Goal: Find specific page/section: Find specific page/section

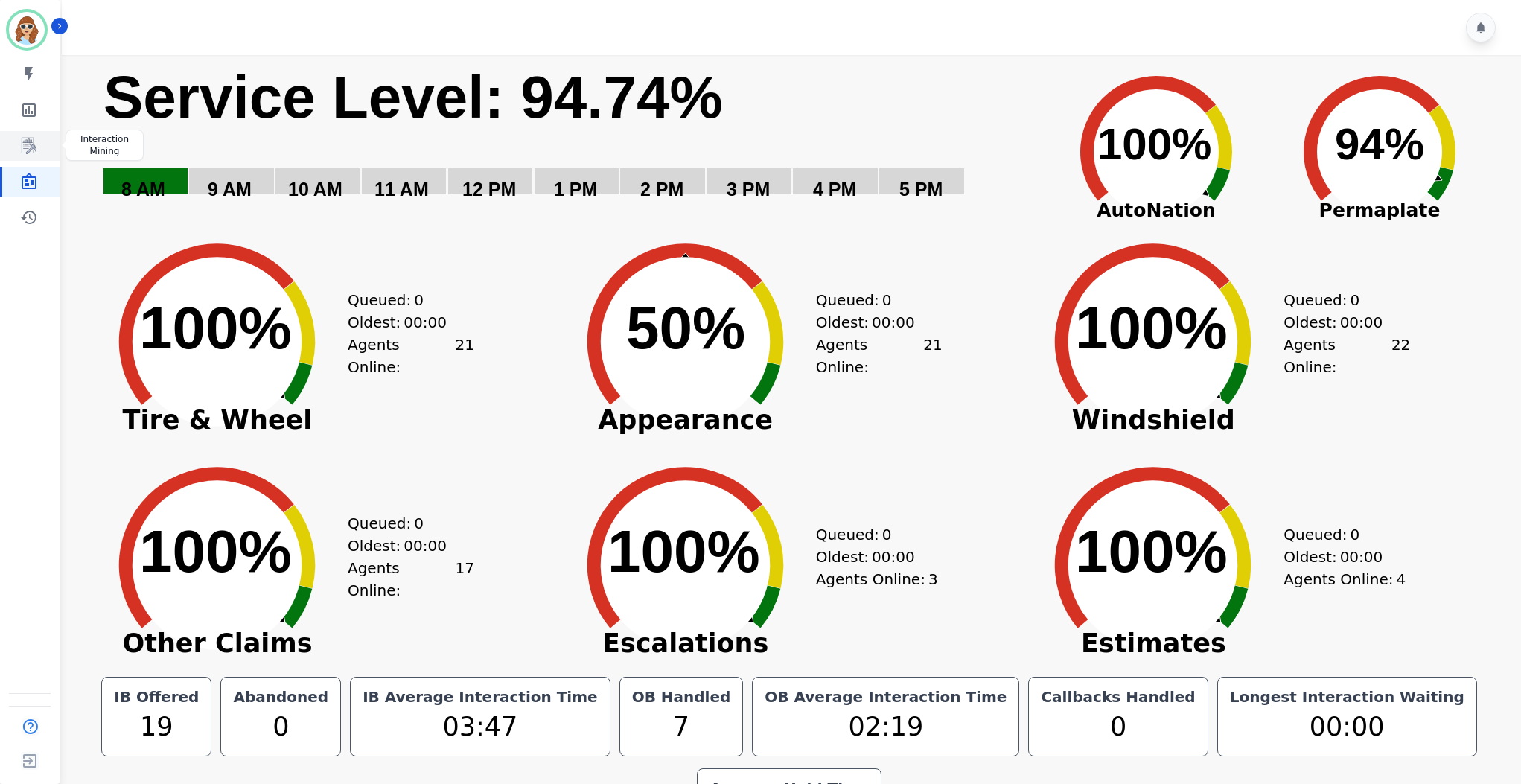
click at [39, 144] on link "Sidebar" at bounding box center [31, 145] width 57 height 30
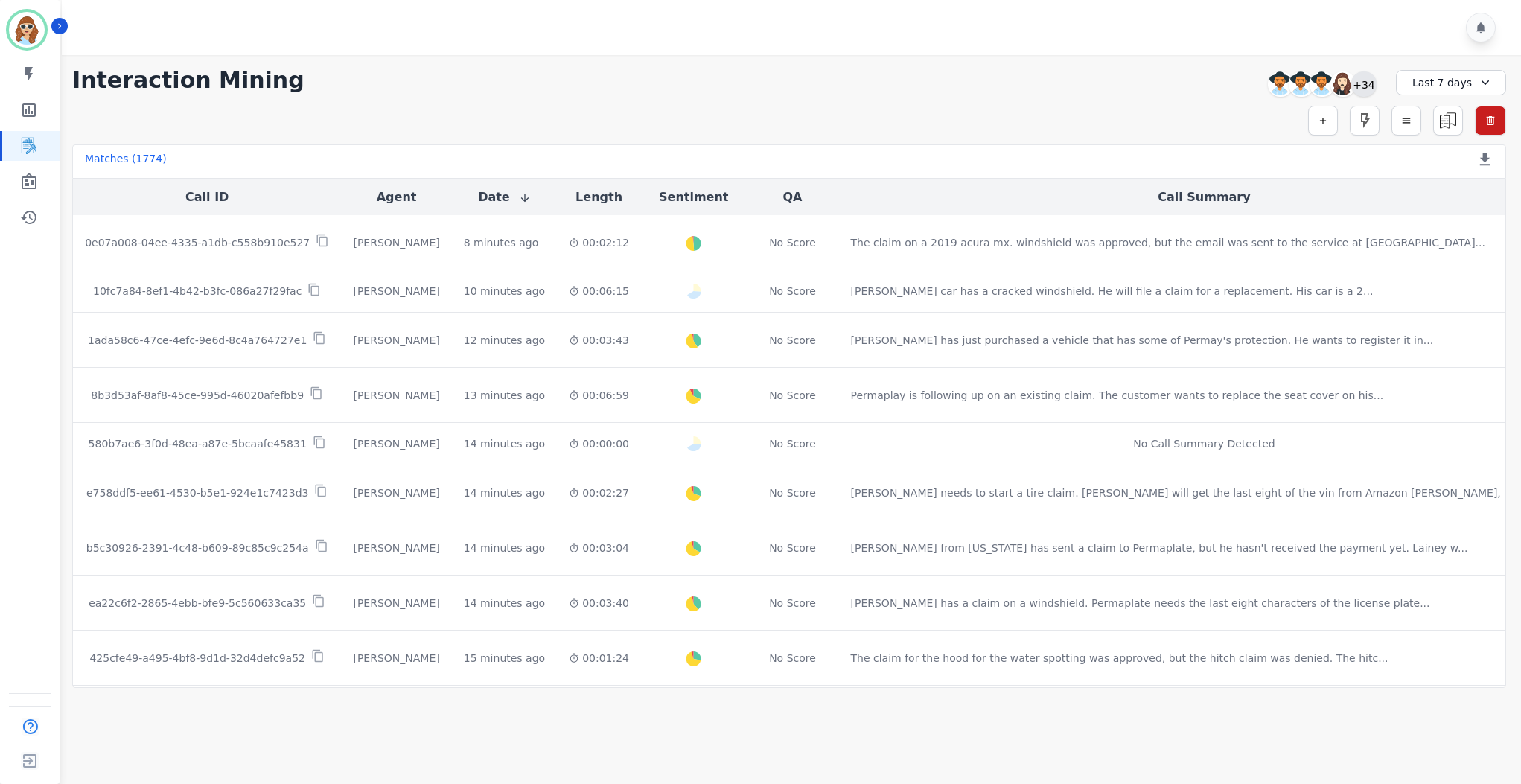
click at [1361, 79] on div "+34" at bounding box center [1363, 83] width 25 height 25
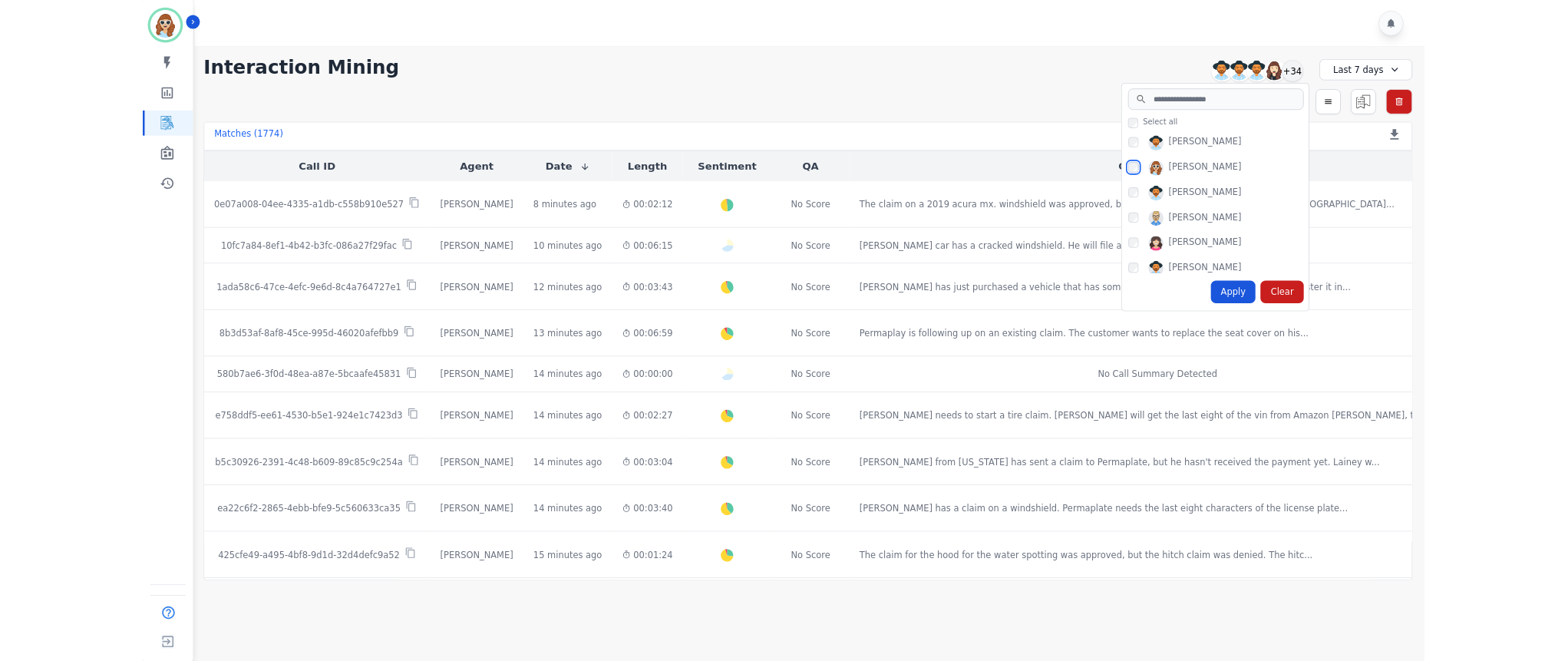
scroll to position [805, 0]
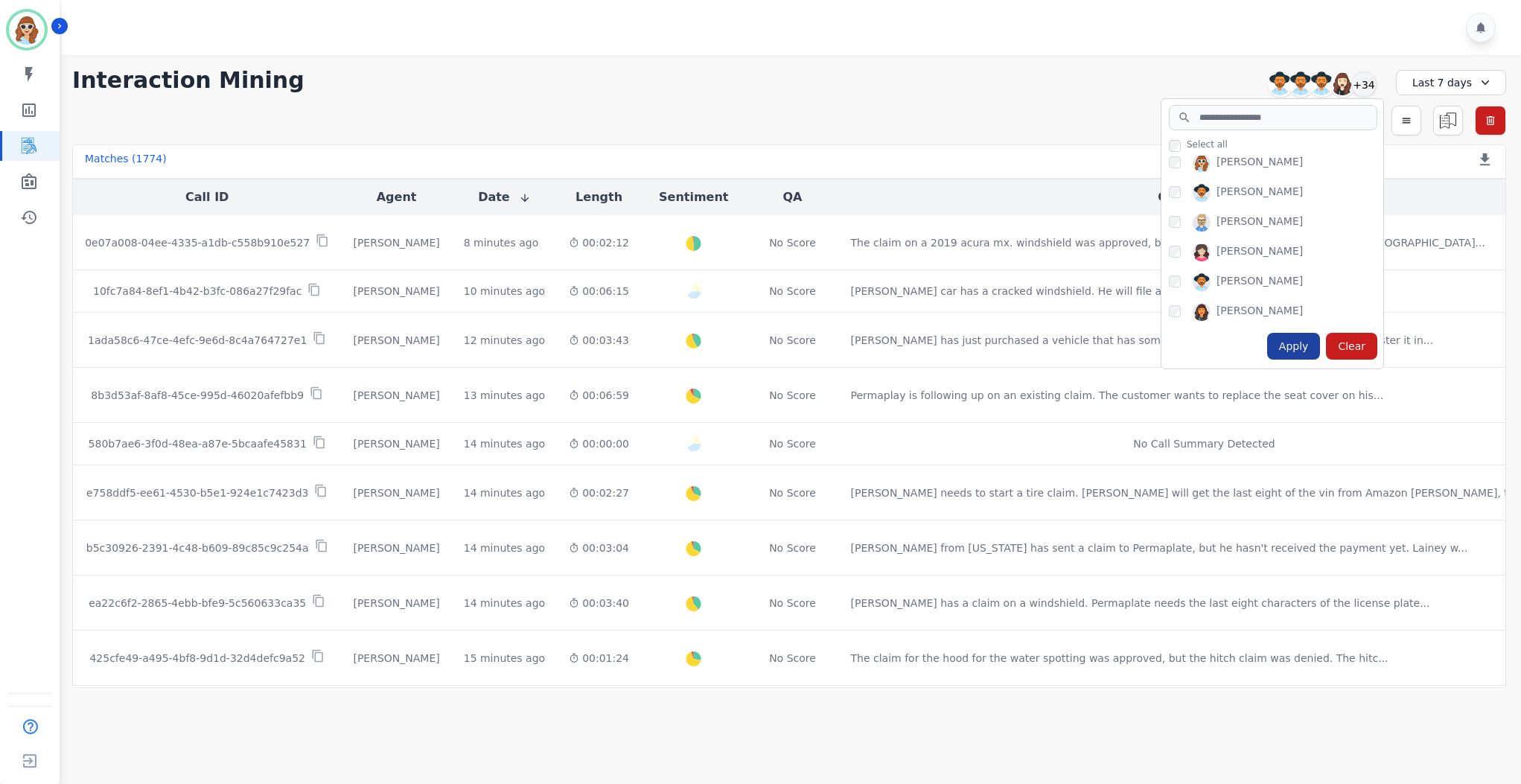
click at [1308, 349] on div "Apply" at bounding box center [1294, 346] width 54 height 27
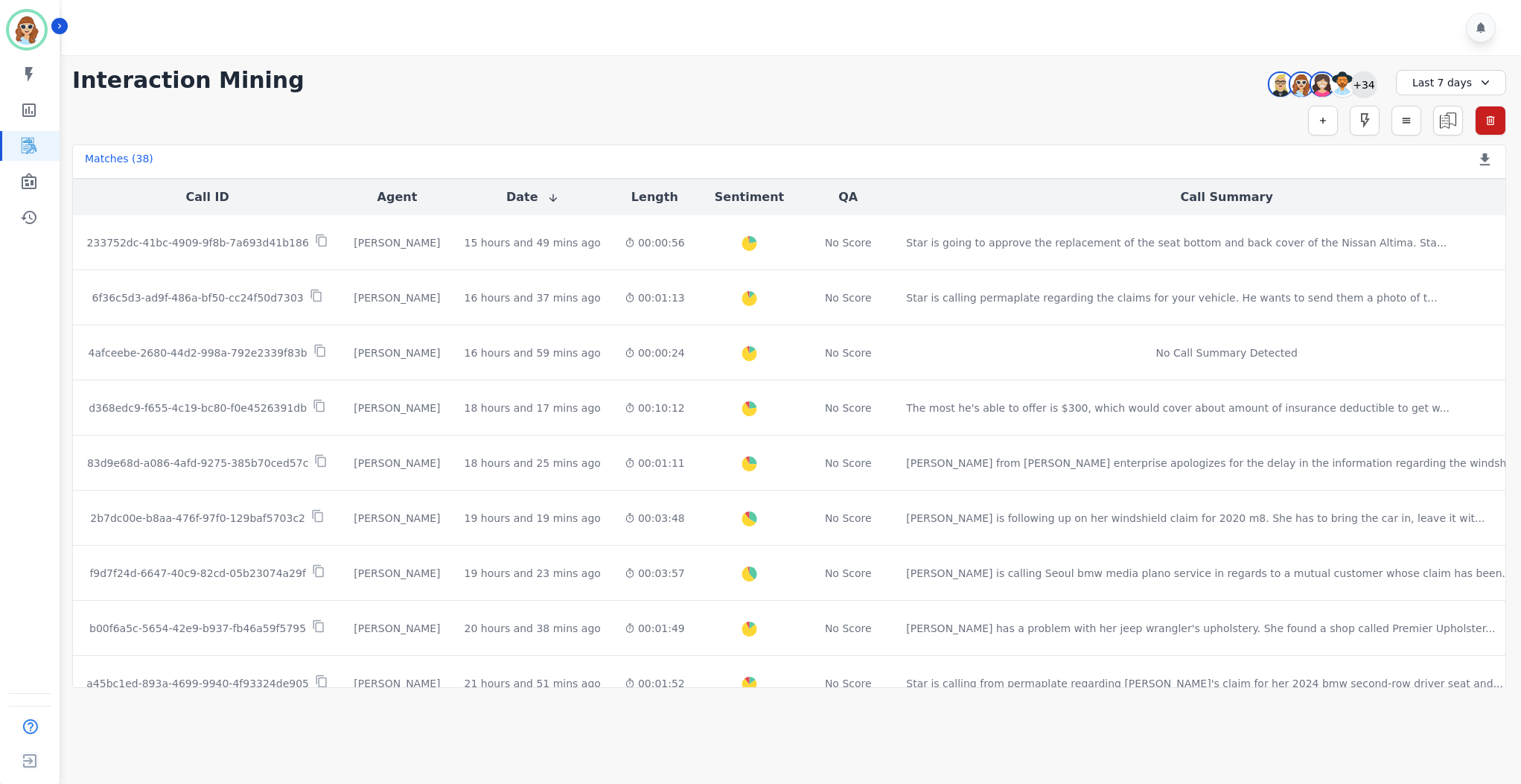
click at [1368, 89] on div "+34" at bounding box center [1363, 83] width 25 height 25
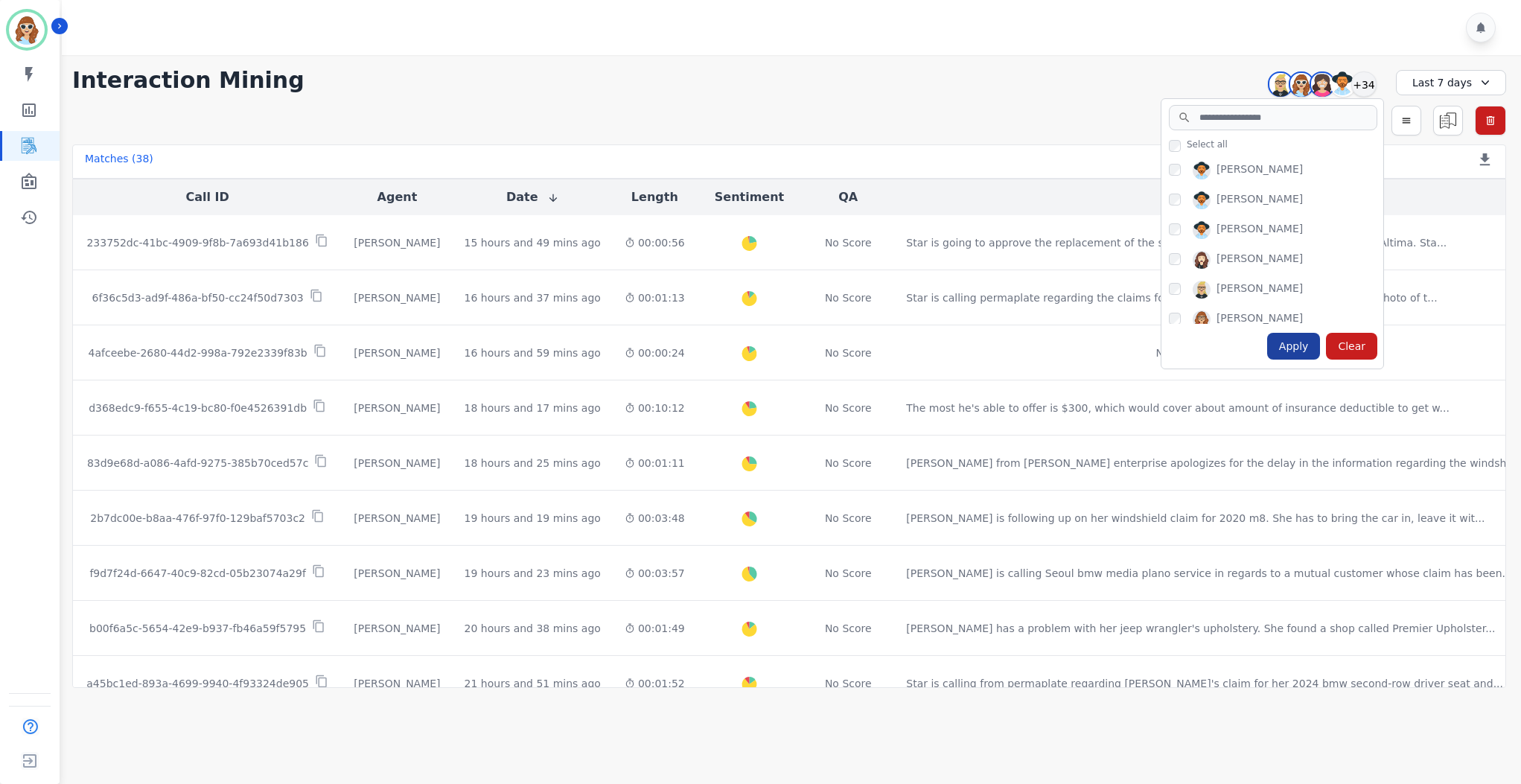
click at [1289, 353] on div "Apply" at bounding box center [1294, 346] width 54 height 27
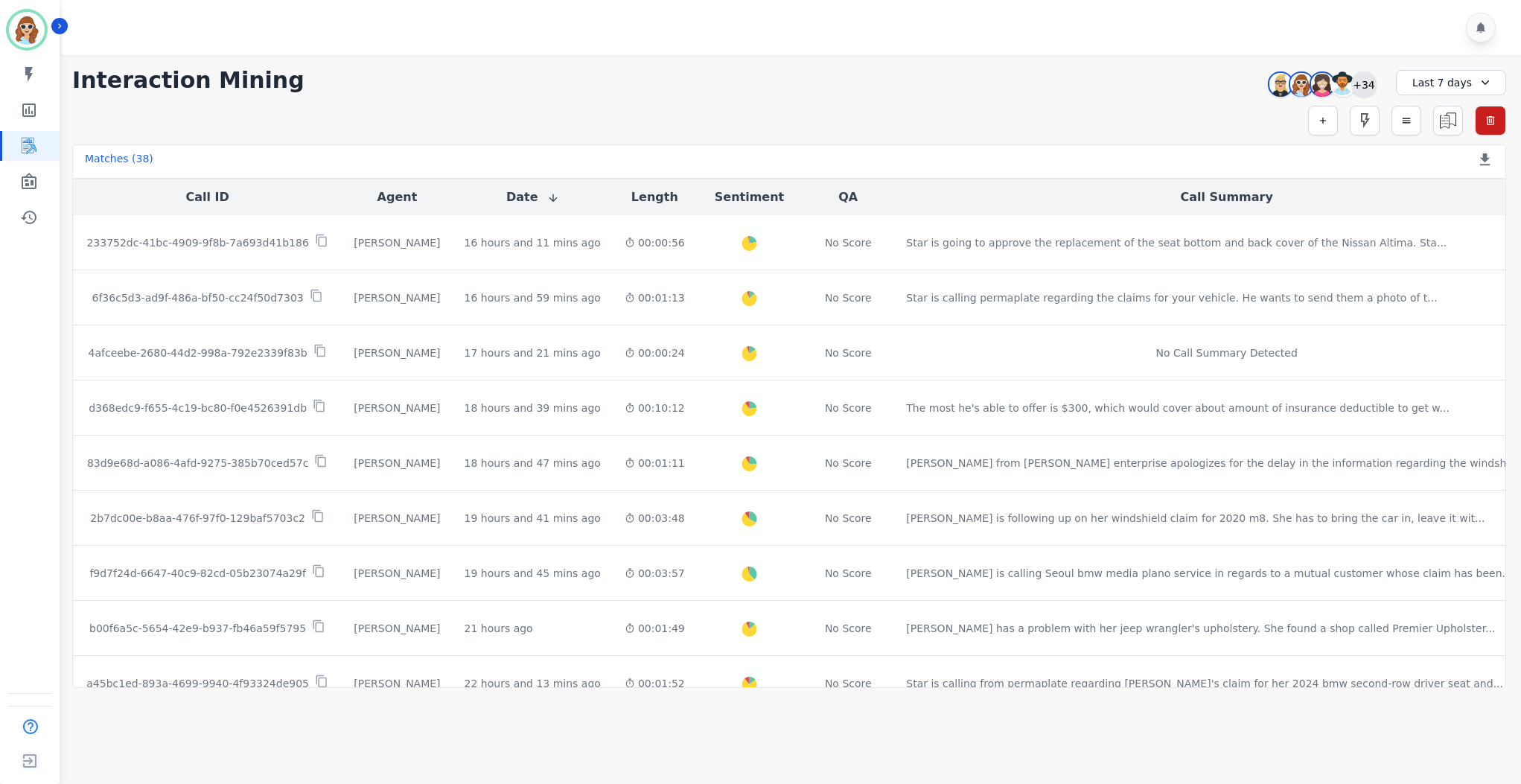
click at [1372, 85] on div "+34" at bounding box center [1363, 83] width 25 height 25
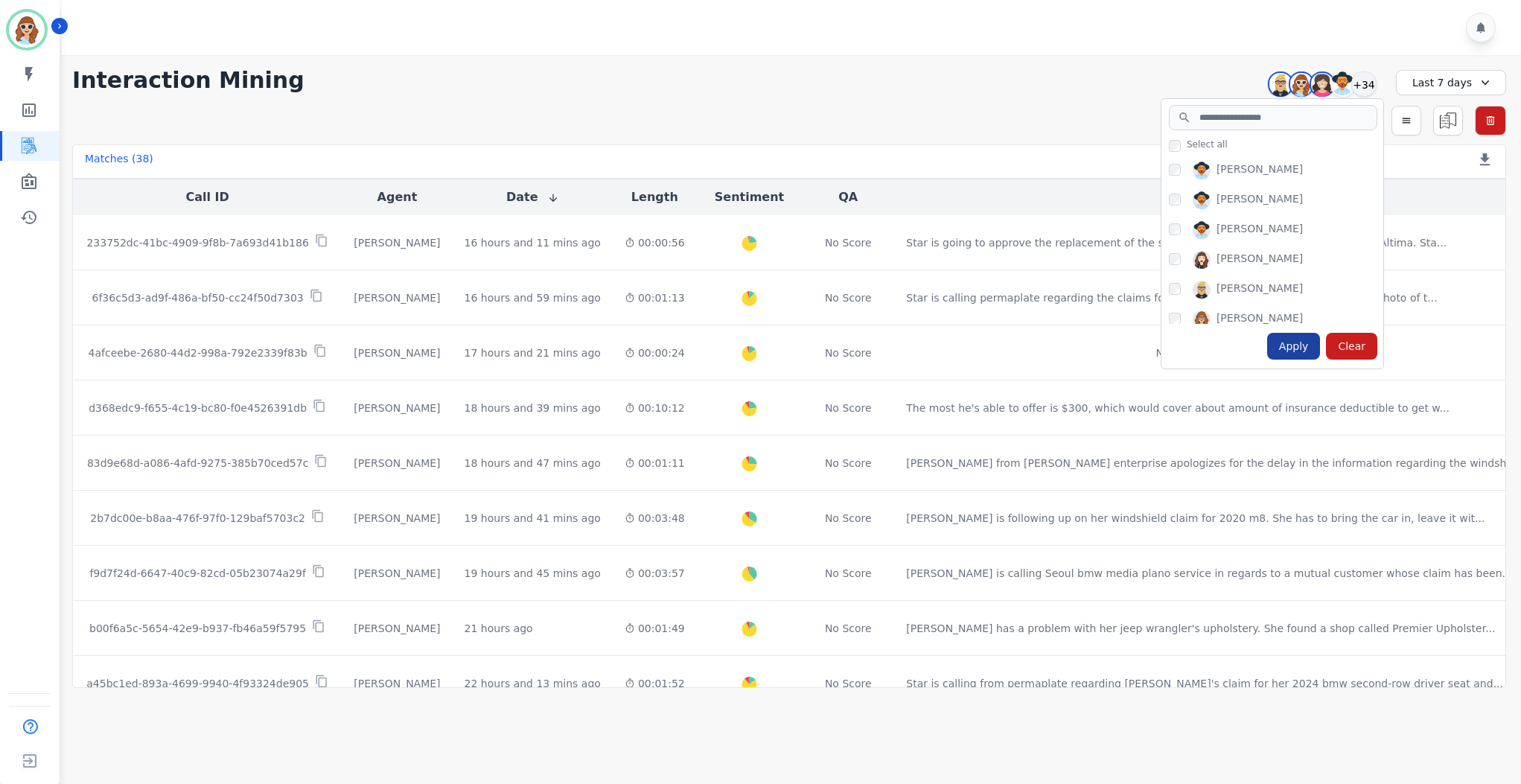
click at [1298, 347] on div "Apply" at bounding box center [1294, 346] width 54 height 27
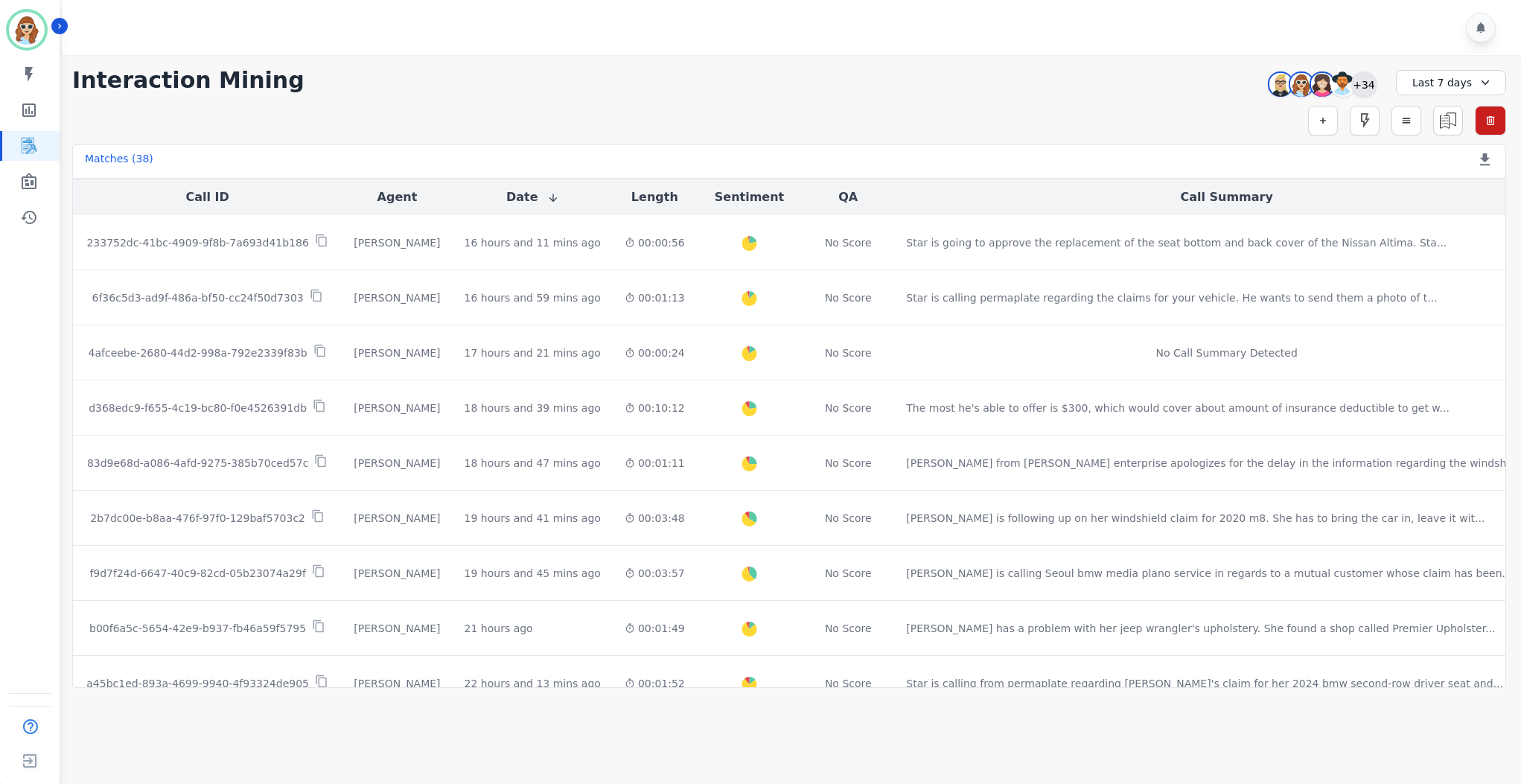
click at [1361, 85] on div "+34" at bounding box center [1363, 83] width 25 height 25
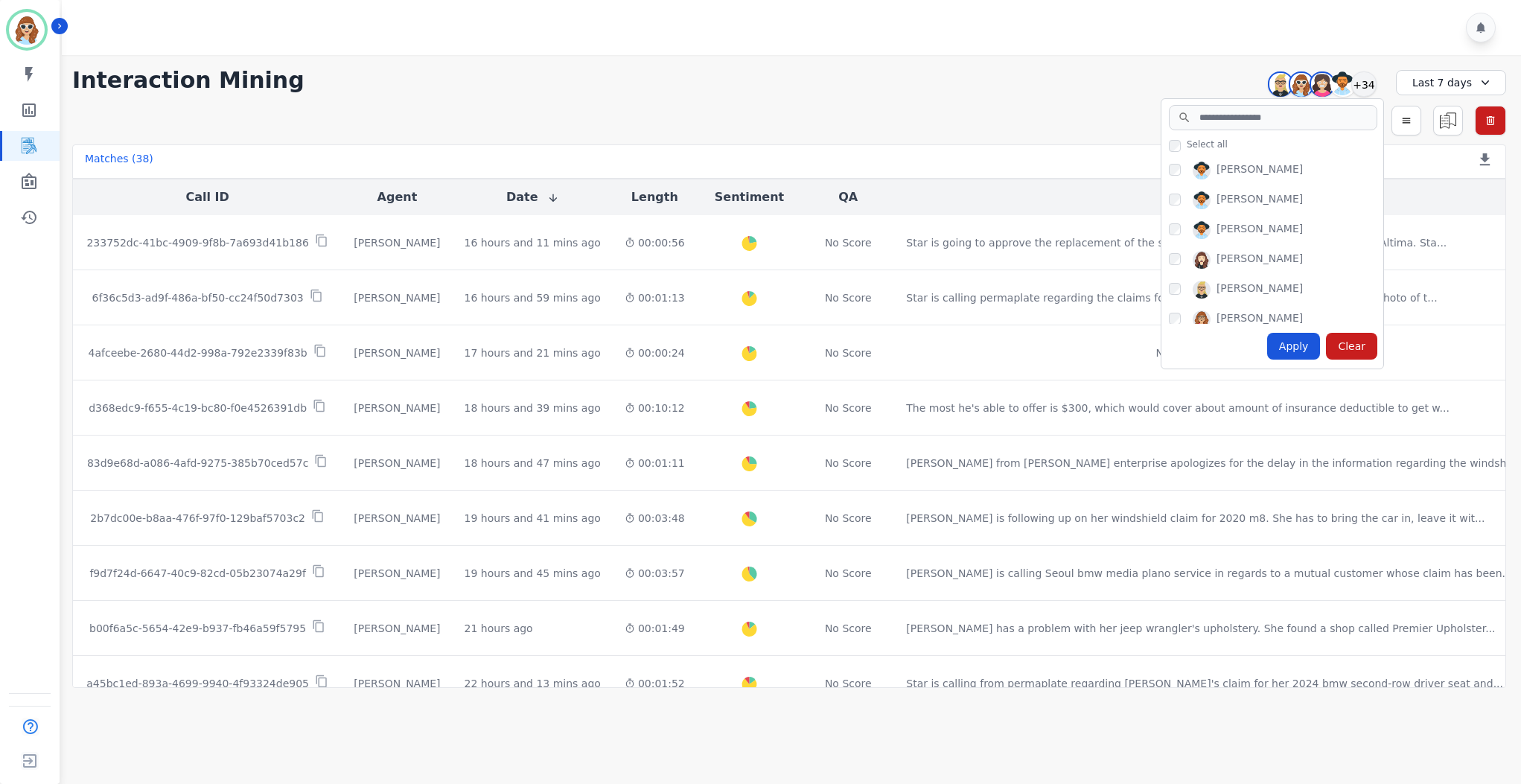
click at [1303, 347] on div "Apply" at bounding box center [1294, 346] width 54 height 27
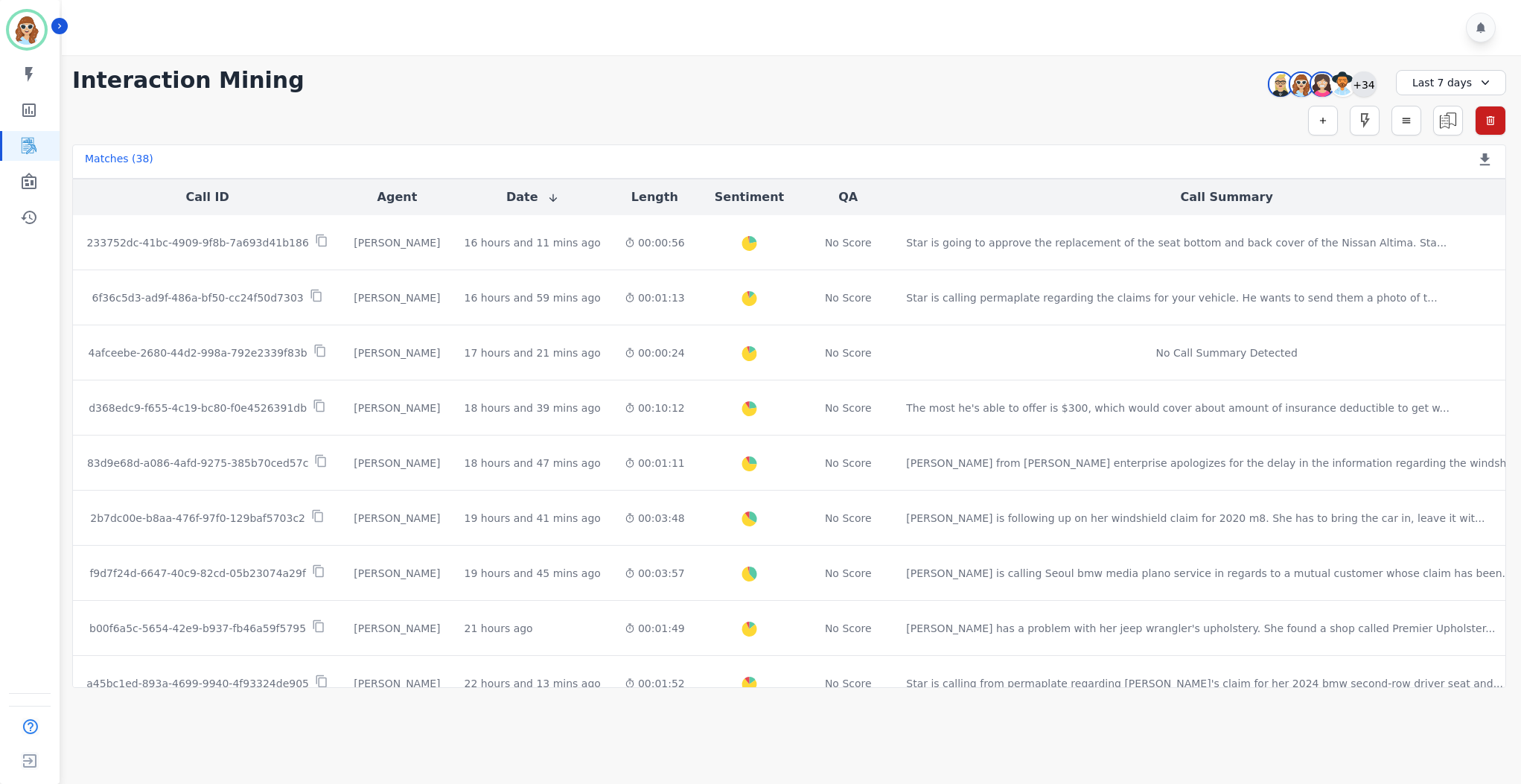
click at [1365, 85] on div "+34" at bounding box center [1363, 83] width 25 height 25
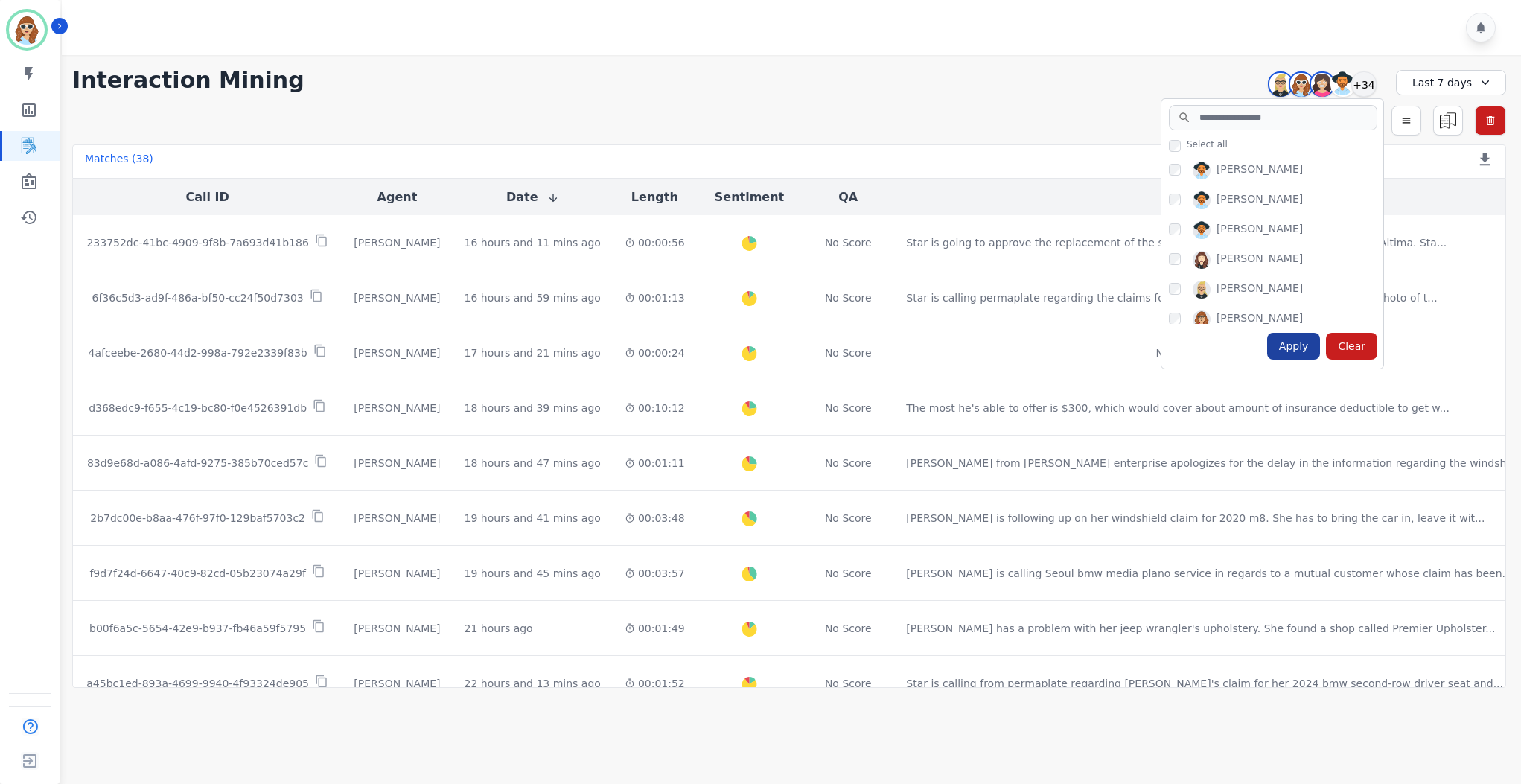
click at [1305, 344] on div "Apply" at bounding box center [1294, 346] width 54 height 27
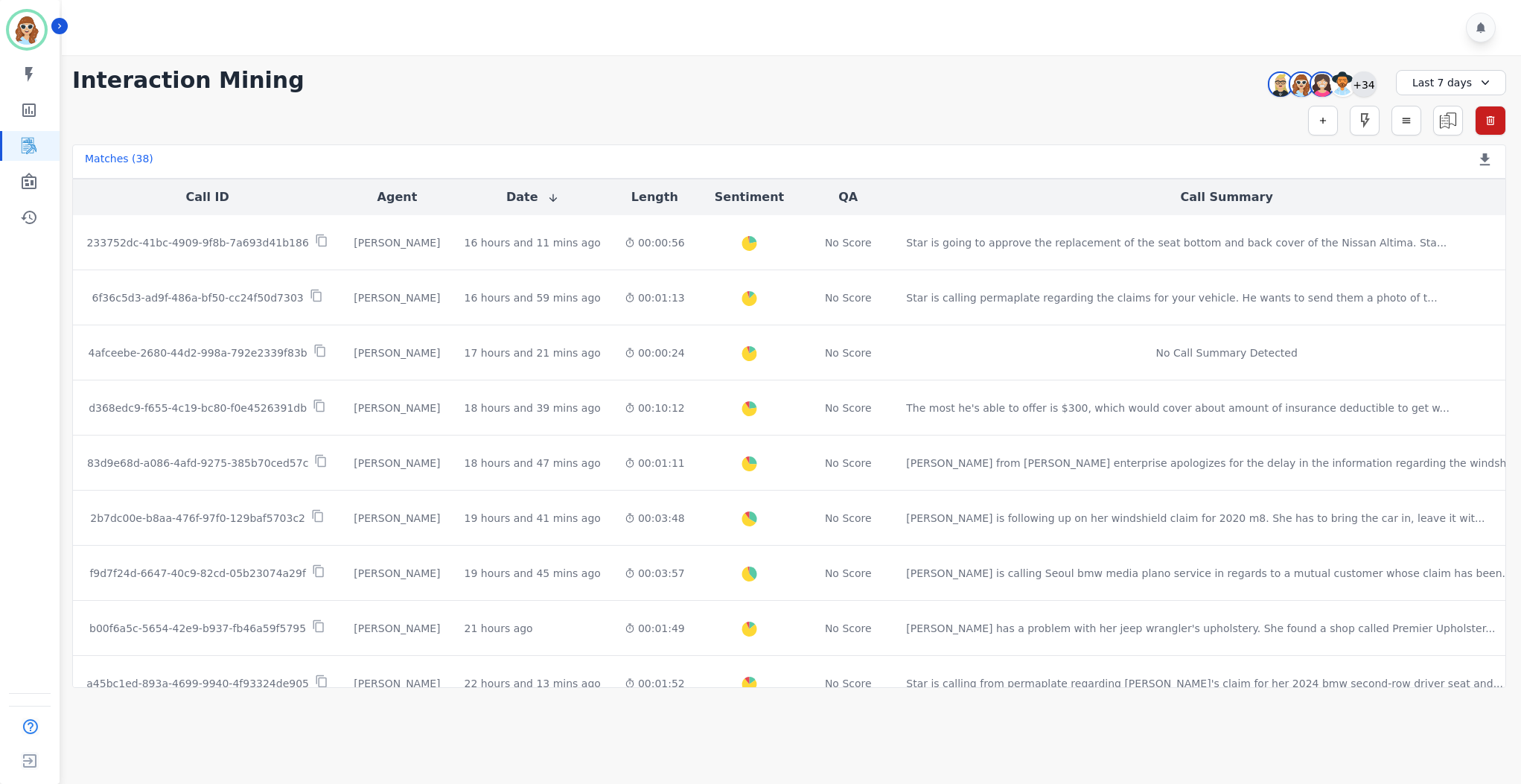
click at [1374, 82] on div "+34" at bounding box center [1363, 83] width 25 height 25
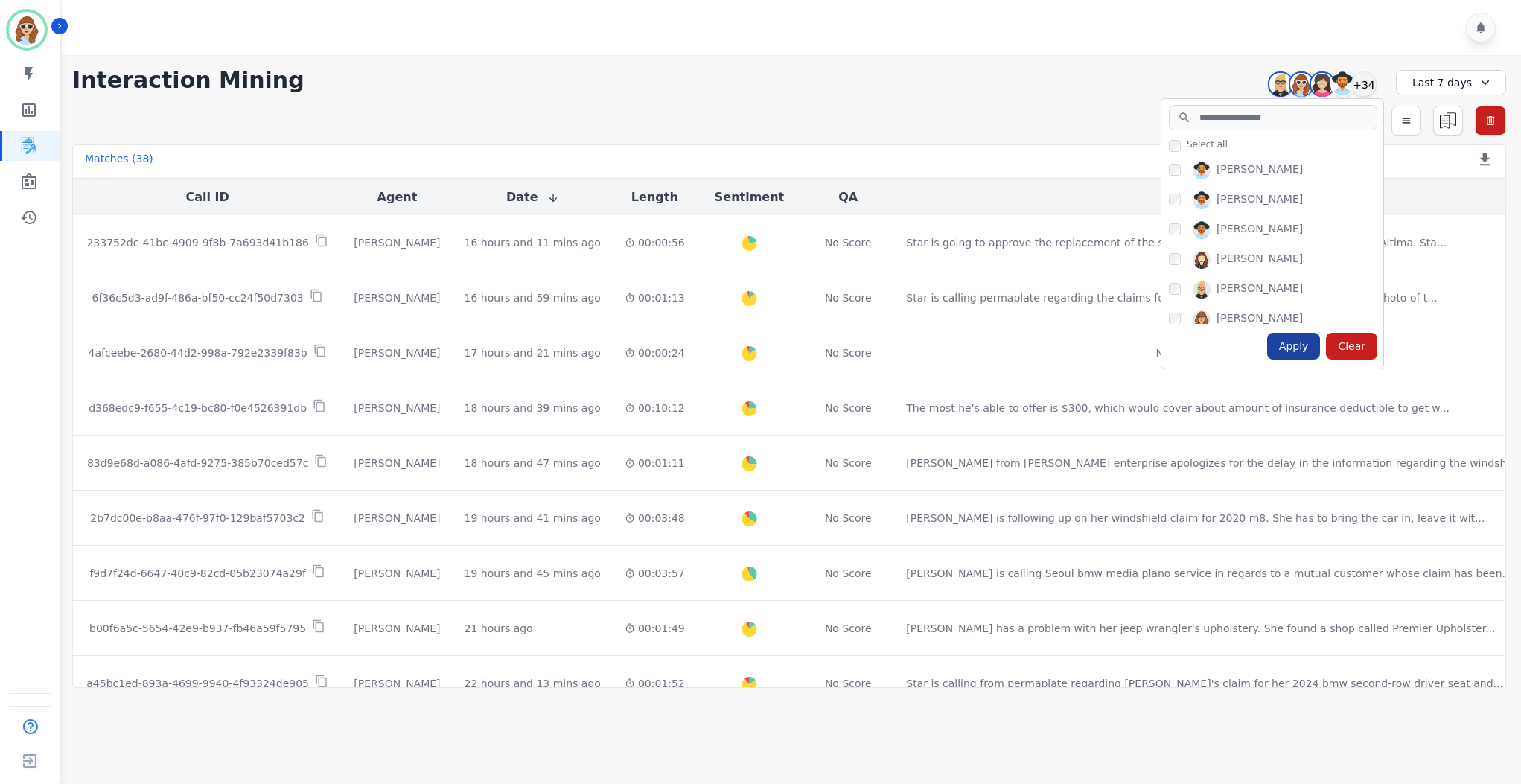
click at [1310, 348] on div "Apply" at bounding box center [1294, 346] width 54 height 27
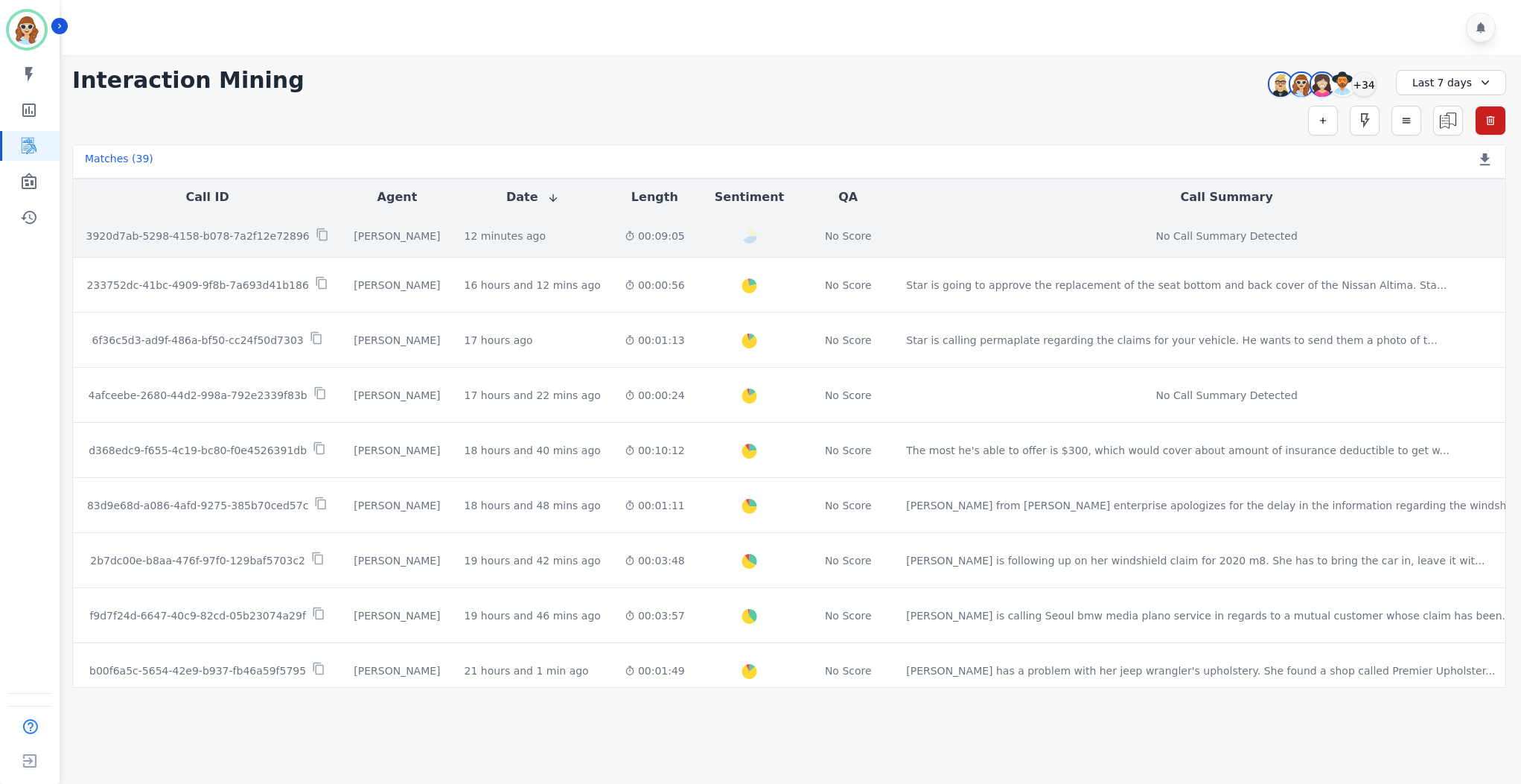
click at [233, 242] on p "3920d7ab-5298-4158-b078-7a2f12e72896" at bounding box center [197, 236] width 223 height 15
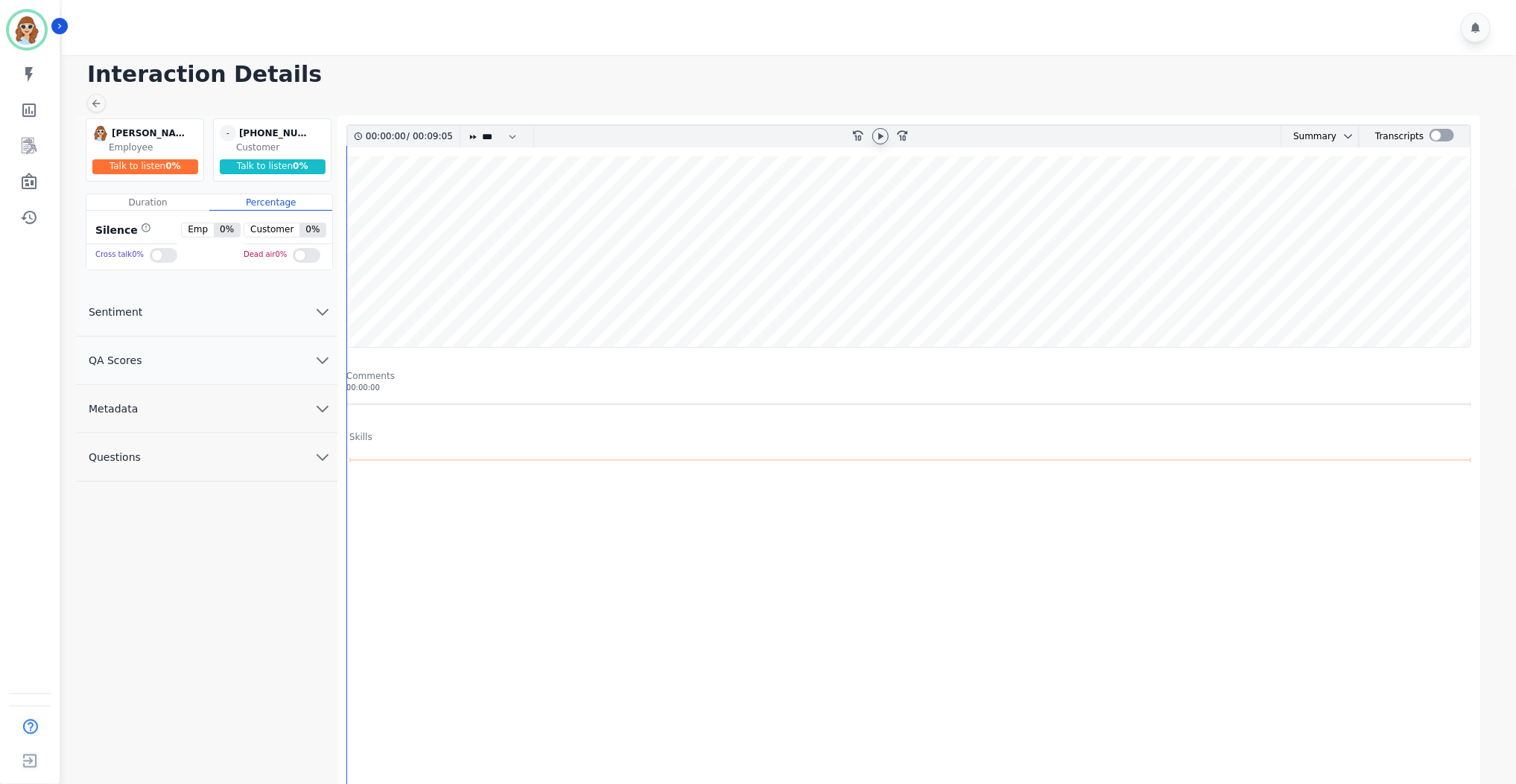
click at [880, 141] on icon at bounding box center [880, 136] width 12 height 12
click at [881, 136] on icon at bounding box center [880, 136] width 12 height 12
click at [36, 141] on icon "Sidebar" at bounding box center [29, 145] width 18 height 18
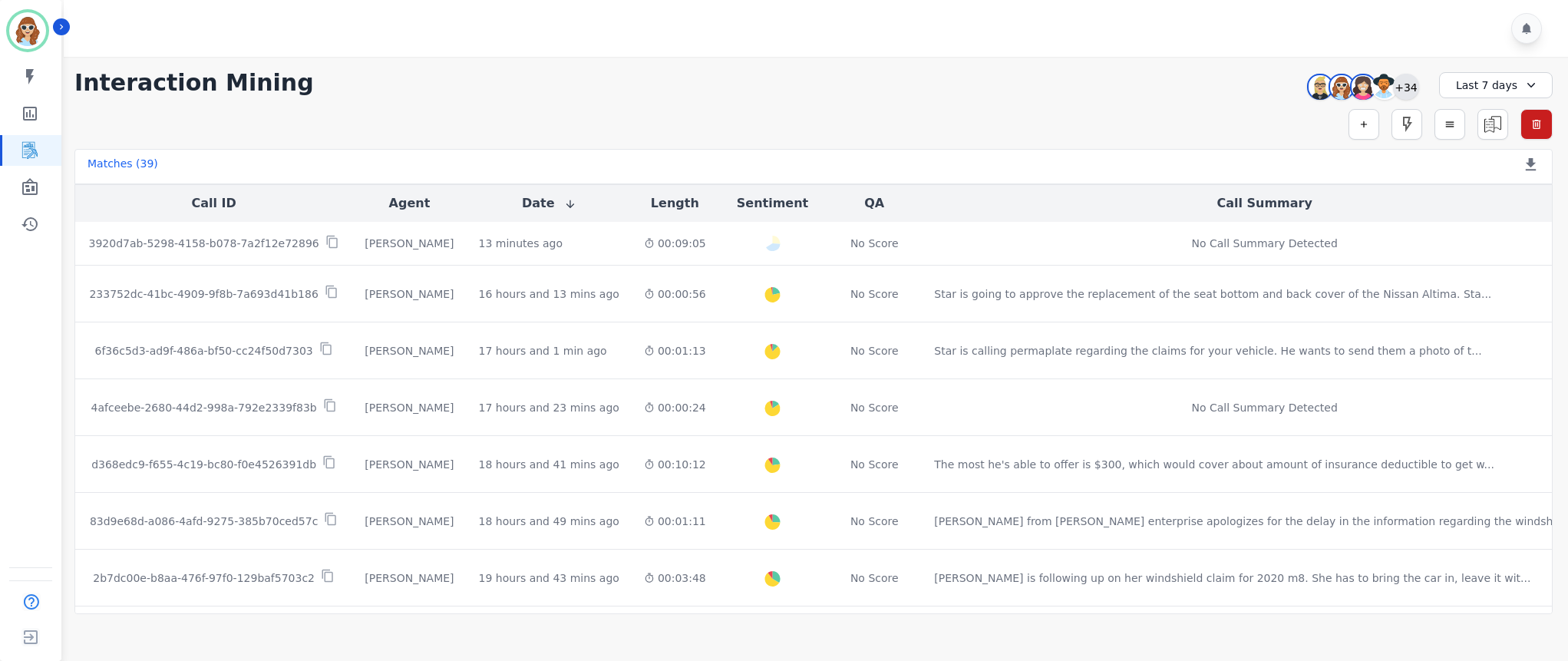
click at [1409, 80] on div "+34" at bounding box center [1406, 86] width 26 height 26
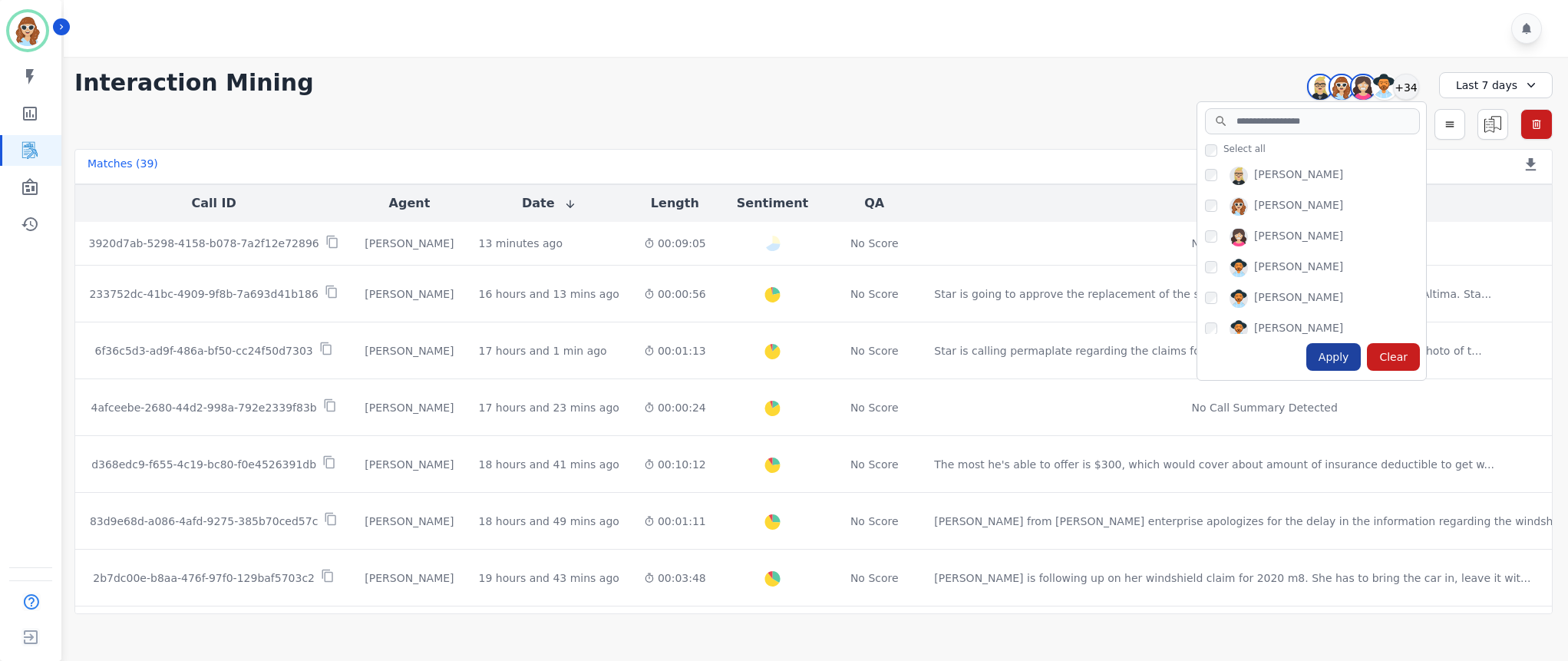
click at [1341, 359] on div "Apply" at bounding box center [1334, 356] width 55 height 28
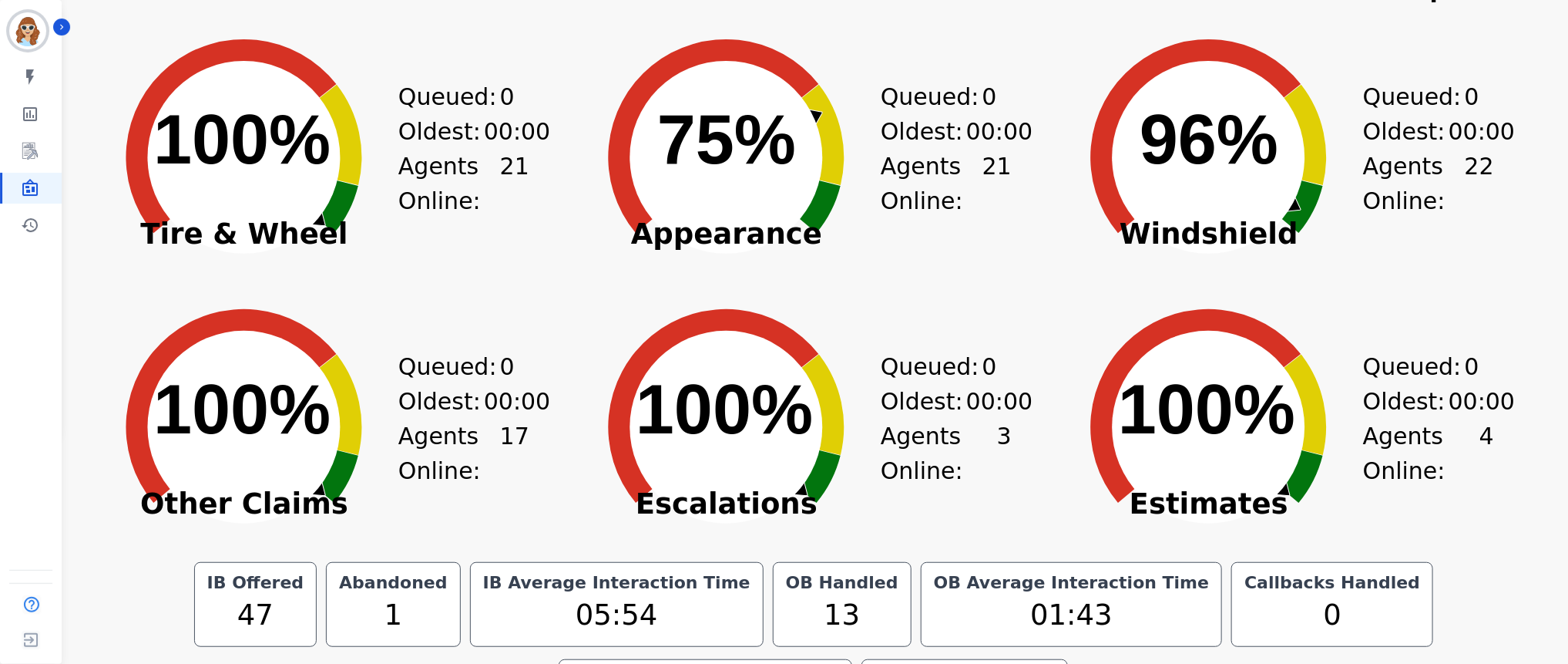
scroll to position [318, 0]
